Goal: Transaction & Acquisition: Subscribe to service/newsletter

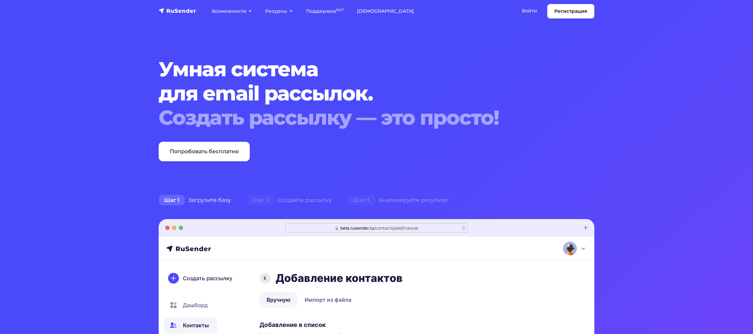
scroll to position [1, 0]
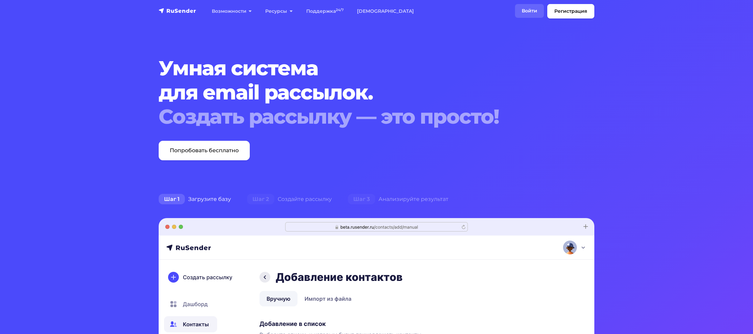
click at [530, 12] on link "Войти" at bounding box center [529, 11] width 29 height 14
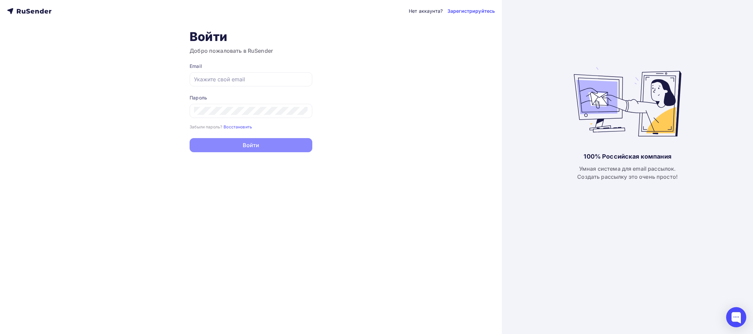
type input "[EMAIL_ADDRESS][DOMAIN_NAME]"
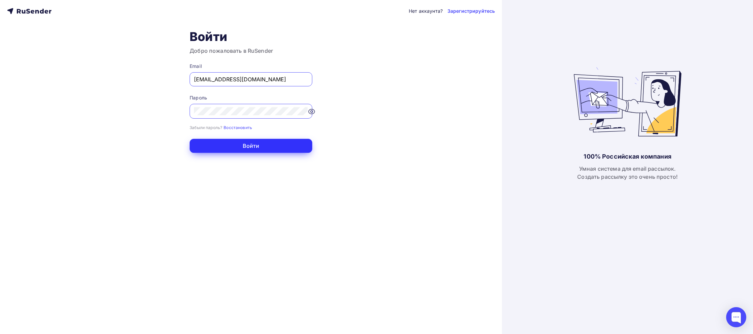
click at [241, 142] on button "Войти" at bounding box center [250, 146] width 123 height 14
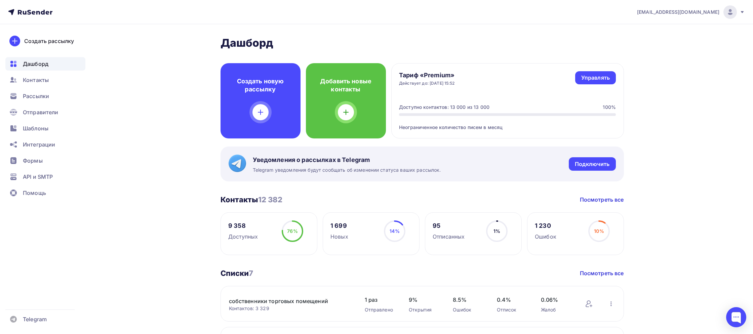
scroll to position [0, 0]
click at [36, 131] on span "Шаблоны" at bounding box center [36, 128] width 26 height 8
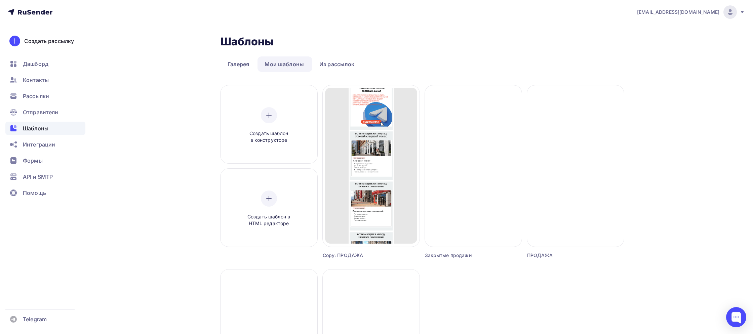
drag, startPoint x: 362, startPoint y: 175, endPoint x: 197, endPoint y: 160, distance: 166.0
click at [175, 159] on div "Шаблоны Шаблоны Галерея Мои шаблоны Из рассылок Создать шаблон в конструкторе С…" at bounding box center [376, 271] width 551 height 494
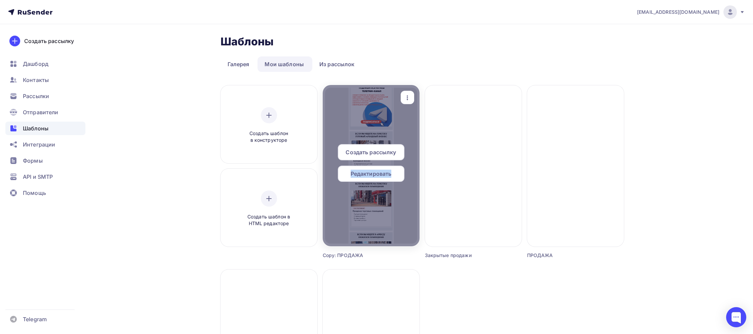
click at [362, 176] on span "Редактировать" at bounding box center [370, 174] width 41 height 8
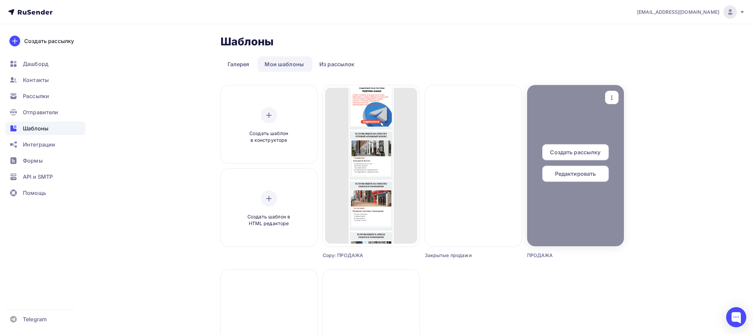
scroll to position [0, 0]
click at [574, 177] on span "Редактировать" at bounding box center [575, 173] width 41 height 8
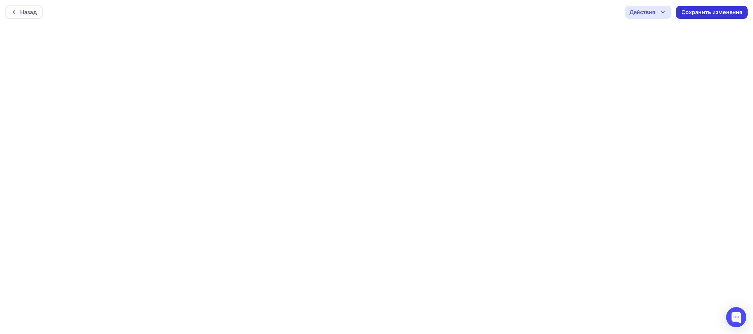
click at [698, 14] on div "Сохранить изменения" at bounding box center [711, 12] width 61 height 8
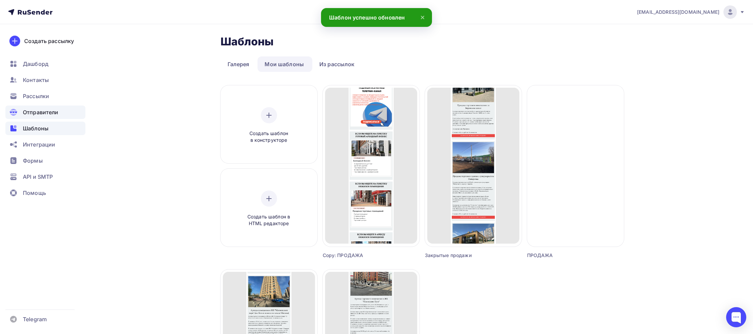
click at [26, 111] on span "Отправители" at bounding box center [41, 112] width 36 height 8
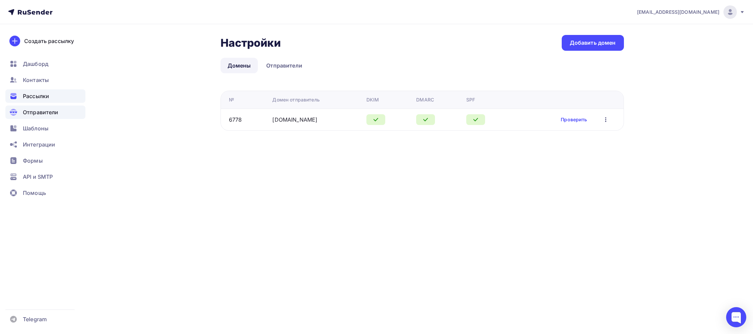
click at [44, 96] on span "Рассылки" at bounding box center [36, 96] width 26 height 8
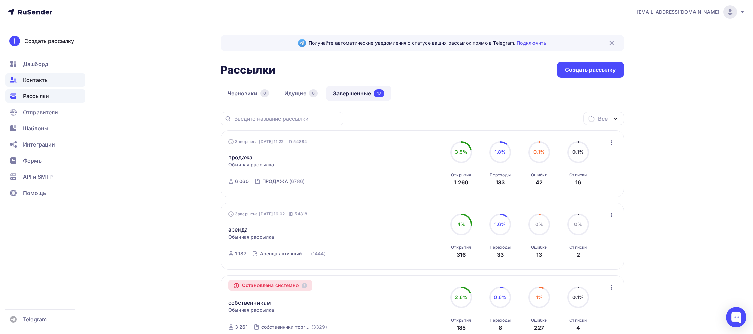
click at [45, 82] on span "Контакты" at bounding box center [36, 80] width 26 height 8
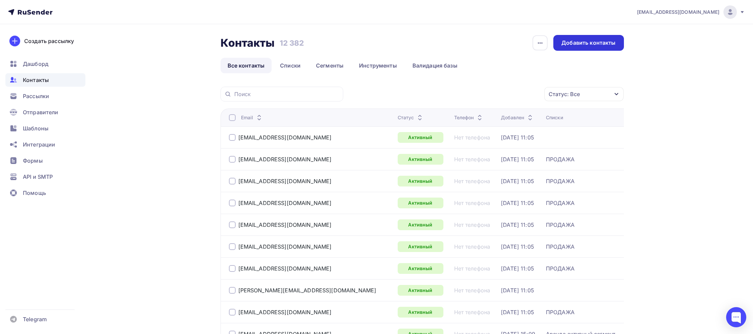
click at [584, 46] on div "Добавить контакты" at bounding box center [588, 43] width 54 height 8
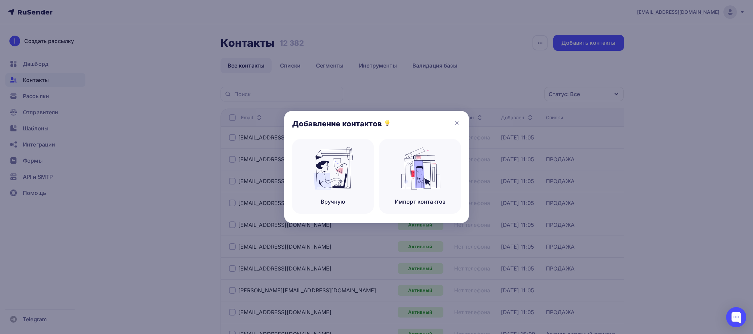
click at [203, 158] on div at bounding box center [376, 167] width 753 height 334
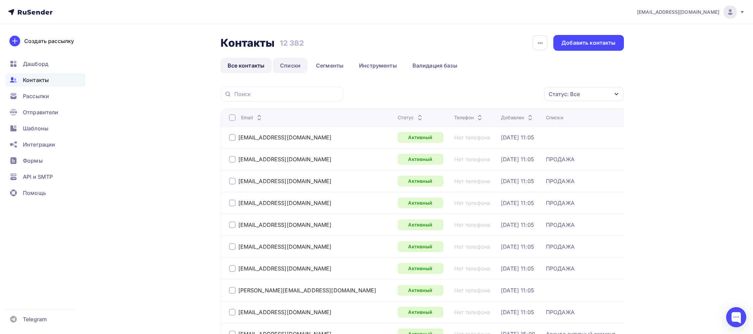
click at [293, 64] on link "Списки" at bounding box center [290, 65] width 35 height 15
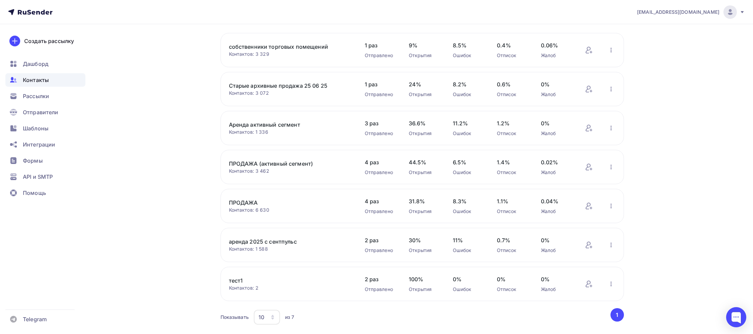
scroll to position [57, 0]
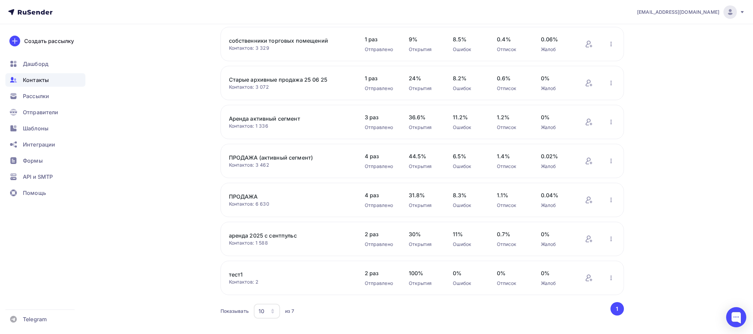
click at [294, 158] on link "ПРОДАЖА (активный сегмент)" at bounding box center [286, 158] width 114 height 8
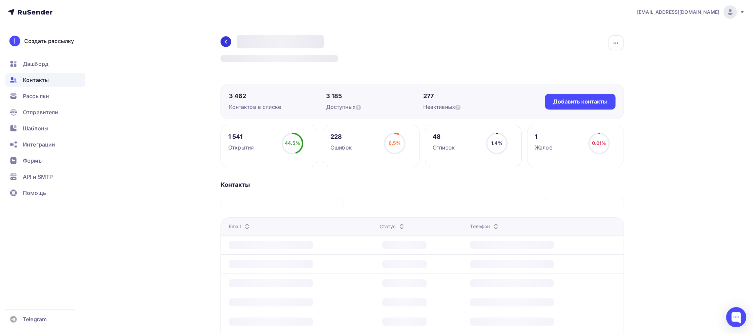
click at [227, 42] on icon at bounding box center [225, 41] width 5 height 5
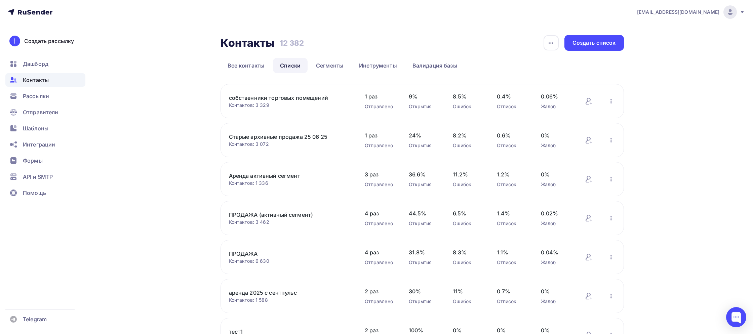
click at [251, 257] on link "ПРОДАЖА" at bounding box center [286, 254] width 114 height 8
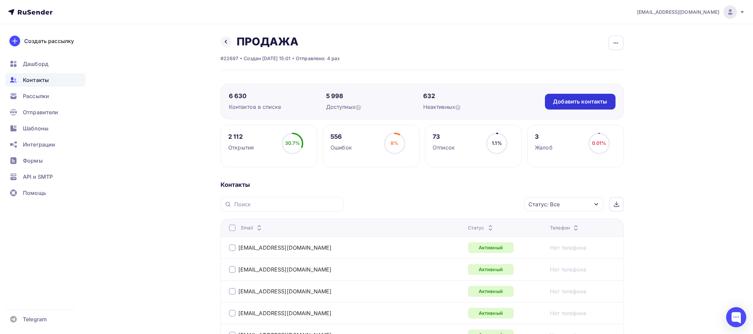
click at [567, 103] on div "Добавить контакты" at bounding box center [580, 102] width 54 height 8
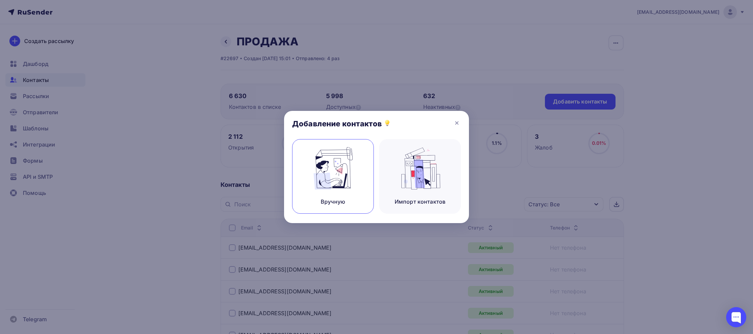
click at [328, 188] on img at bounding box center [332, 168] width 45 height 42
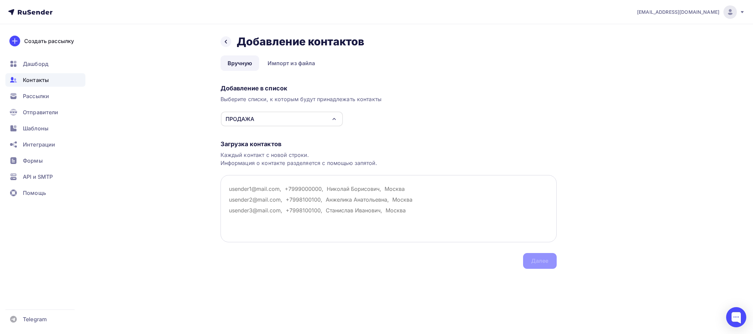
click at [264, 189] on textarea at bounding box center [388, 208] width 336 height 67
paste textarea "Lorem ipsum85@dolo.si 53642301811@amet.co adipiscing@elit.se doeiusmodte@incidi…"
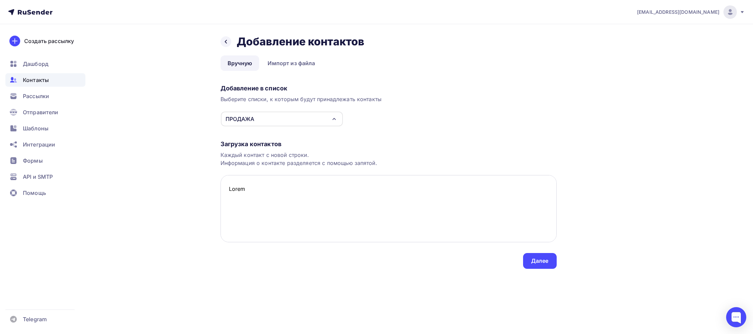
scroll to position [8142, 0]
click at [235, 219] on textarea at bounding box center [388, 208] width 336 height 67
paste textarea "Lorem Ipsumdo.sita@cons.ad elitsed@do.ei tempor-inc66@utla.et doloremagnaa@enim…"
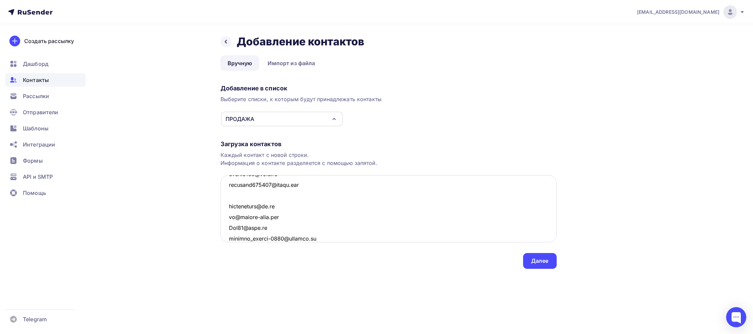
click at [244, 197] on textarea at bounding box center [388, 208] width 336 height 67
paste textarea "Lorem ipsumdo_sita@cons.ad elitse@doeius.te incidi@utlabo.et doloremagnaaliq39@…"
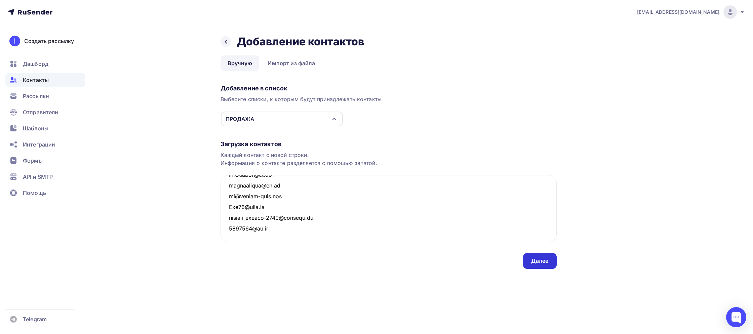
type textarea "Lorem ipsum85@dolo.si 53642301811@amet.co adipiscing@elit.se doeiusmodte@incidi…"
click at [548, 264] on div "Далее" at bounding box center [540, 261] width 34 height 16
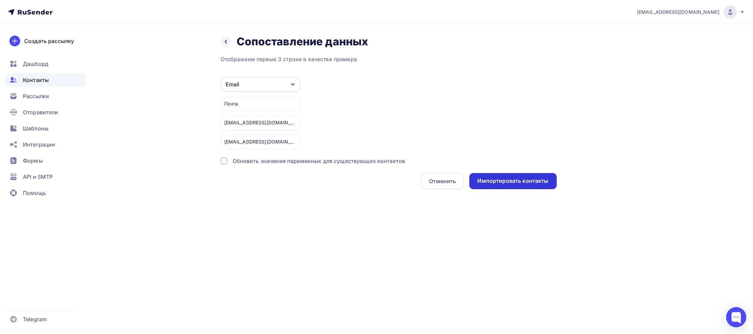
click at [502, 181] on div "Импортировать контакты" at bounding box center [512, 181] width 71 height 8
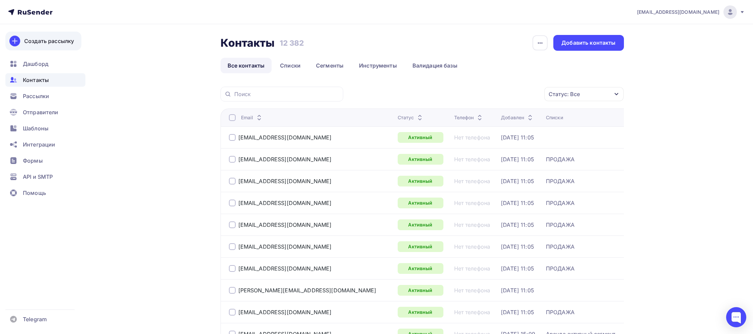
click at [42, 42] on div "Создать рассылку" at bounding box center [49, 41] width 50 height 8
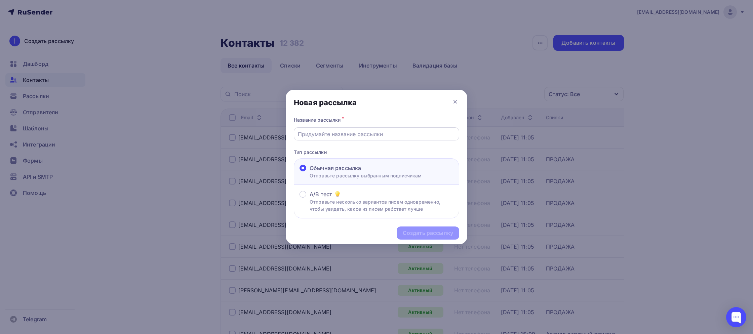
click at [335, 134] on input "text" at bounding box center [377, 134] width 158 height 8
type input "продажа сентябрь"
click at [416, 232] on div "Создать рассылку" at bounding box center [427, 233] width 50 height 8
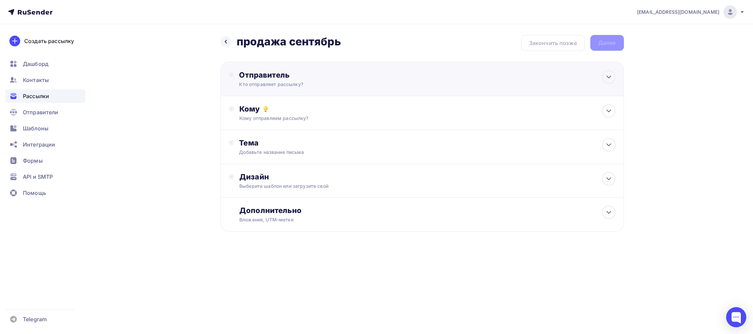
click at [322, 84] on div "Кто отправляет рассылку?" at bounding box center [304, 84] width 131 height 7
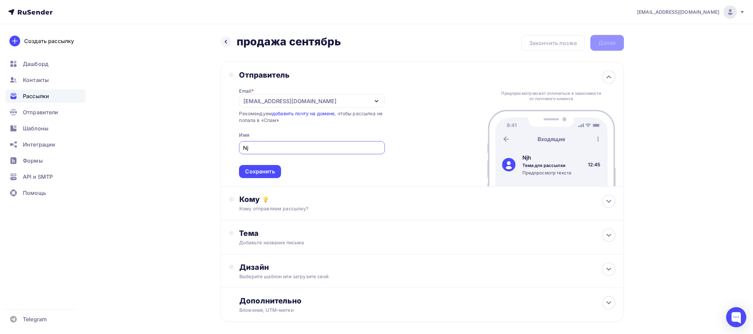
type input "N"
type input "Готовый арендный бизнес | MalinaProperty"
click at [259, 171] on div "Сохранить" at bounding box center [260, 172] width 30 height 8
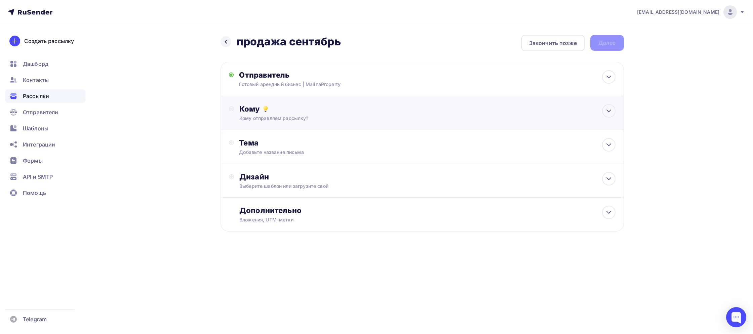
click at [268, 120] on div "Кому отправляем рассылку?" at bounding box center [408, 118] width 338 height 7
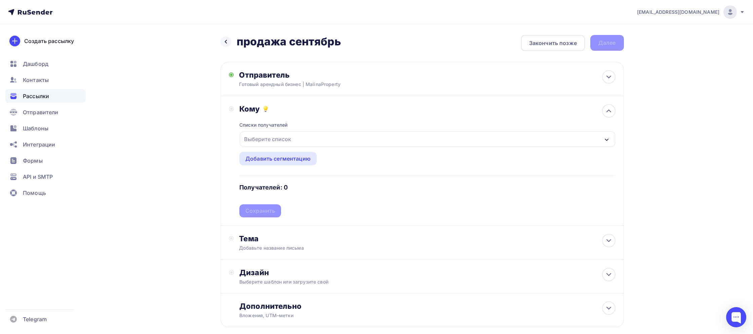
click at [263, 143] on div "Выберите список" at bounding box center [267, 139] width 52 height 12
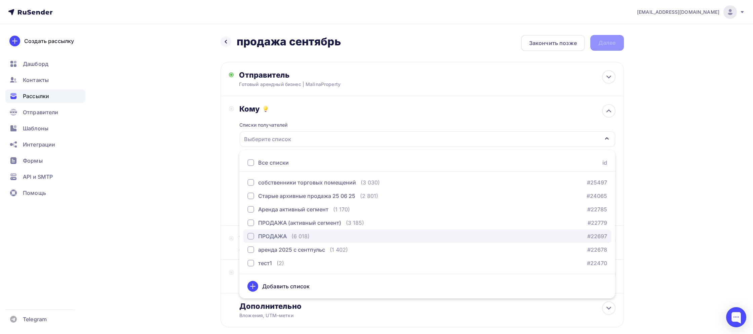
click at [274, 236] on div "ПРОДАЖА" at bounding box center [272, 236] width 29 height 8
click at [200, 196] on div "Назад продажа сентябрь продажа сентябрь Закончить позже Далее Отправитель Готов…" at bounding box center [376, 197] width 551 height 346
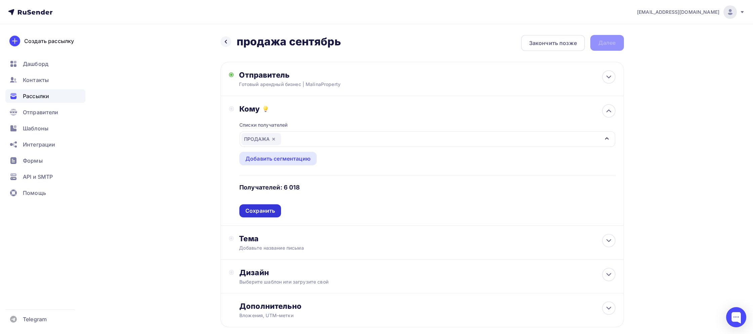
click at [267, 205] on div "Сохранить" at bounding box center [260, 210] width 42 height 13
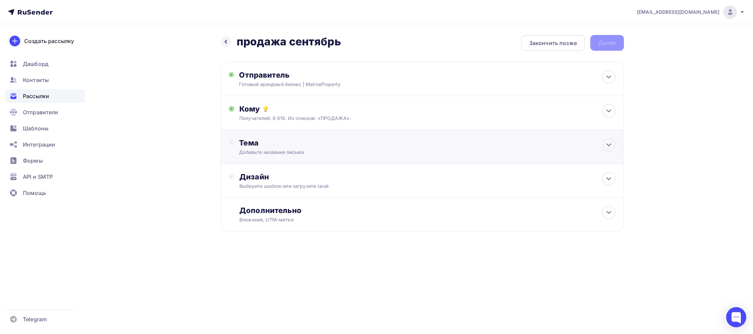
click at [265, 147] on div "Тема" at bounding box center [305, 142] width 133 height 9
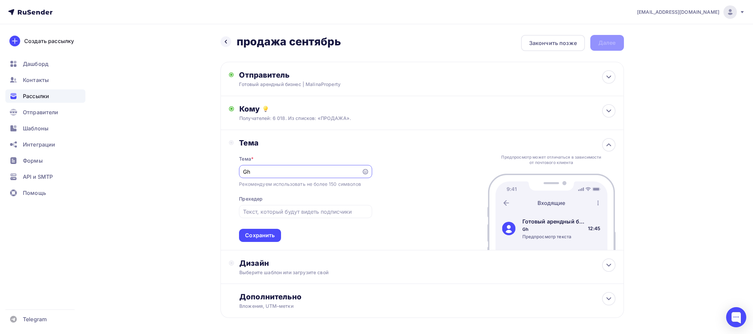
type input "G"
type input "С"
type input "[PERSON_NAME]"
type input "Ликвидные помещения на продажу от 20 млн.рублей"
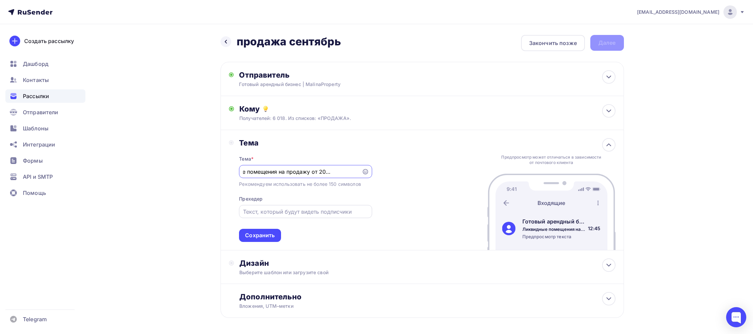
scroll to position [0, 0]
click at [268, 210] on input "text" at bounding box center [305, 212] width 125 height 8
type input "10 вариантов"
click at [266, 241] on div "Сохранить" at bounding box center [260, 235] width 42 height 13
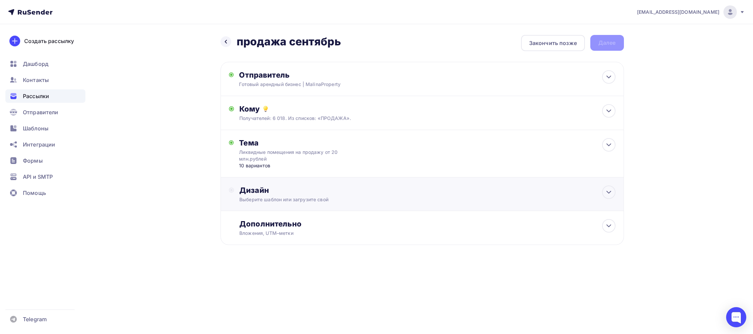
click at [263, 202] on div "Выберите шаблон или загрузите свой" at bounding box center [408, 199] width 338 height 7
click at [262, 215] on div "Выбрать шаблон" at bounding box center [268, 218] width 47 height 8
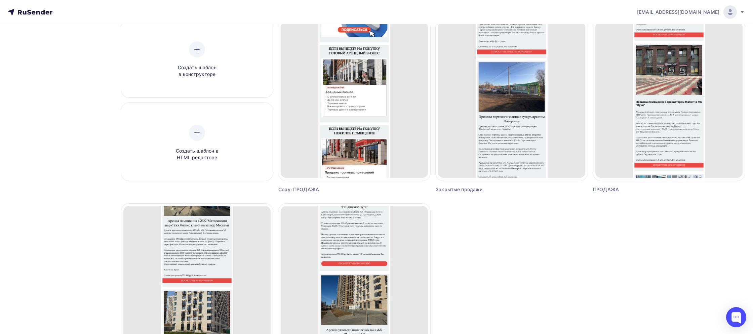
scroll to position [67, 0]
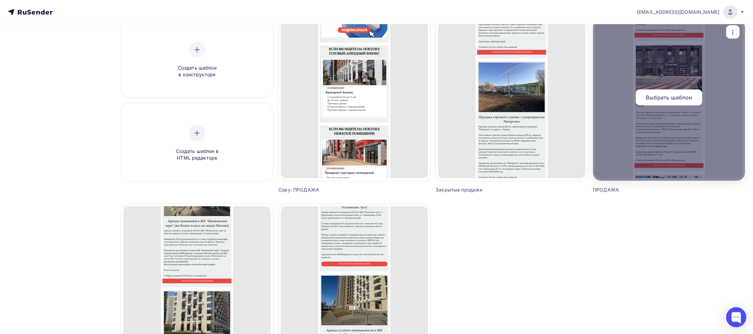
click at [667, 100] on span "Выбрать шаблон" at bounding box center [668, 97] width 47 height 8
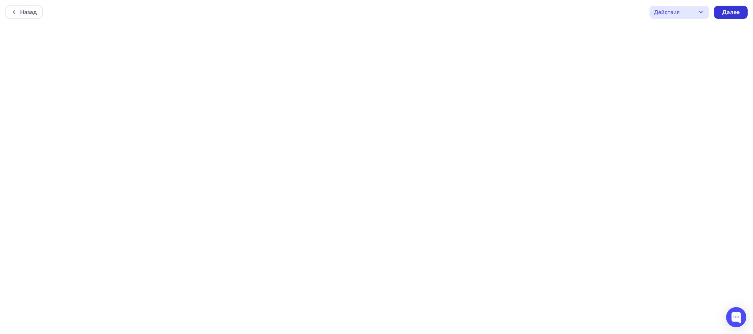
click at [731, 9] on div "Далее" at bounding box center [730, 12] width 17 height 8
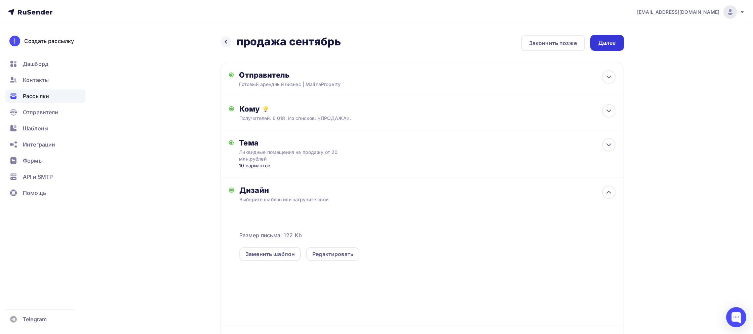
click at [610, 45] on div "Далее" at bounding box center [606, 43] width 17 height 8
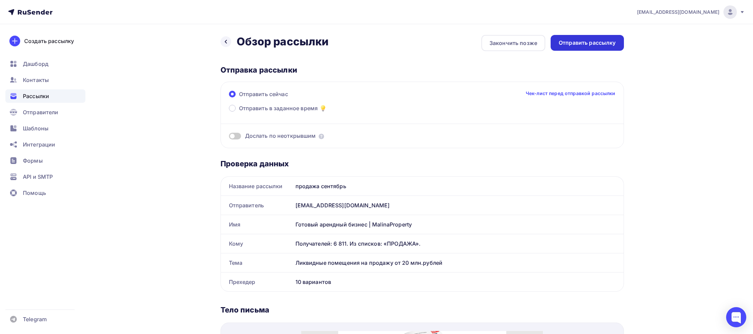
click at [578, 44] on div "Отправить рассылку" at bounding box center [586, 43] width 57 height 8
